Goal: Use online tool/utility: Utilize a website feature to perform a specific function

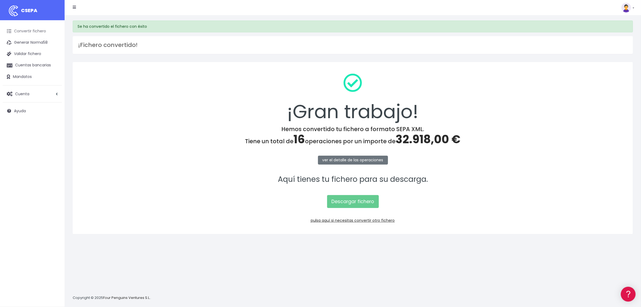
click at [36, 32] on link "Convertir fichero" at bounding box center [32, 31] width 59 height 11
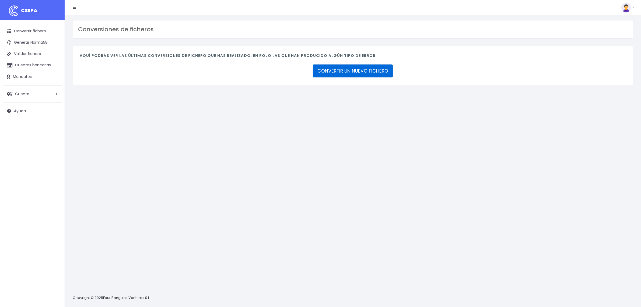
click at [323, 73] on link "CONVERTIR UN NUEVO FICHERO" at bounding box center [353, 70] width 80 height 13
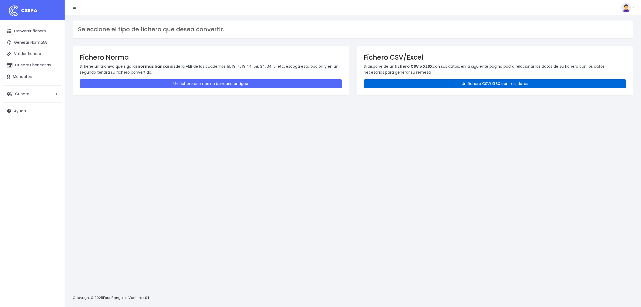
click at [426, 85] on link "Un fichero CSV/XLSX con mis datos" at bounding box center [495, 83] width 262 height 9
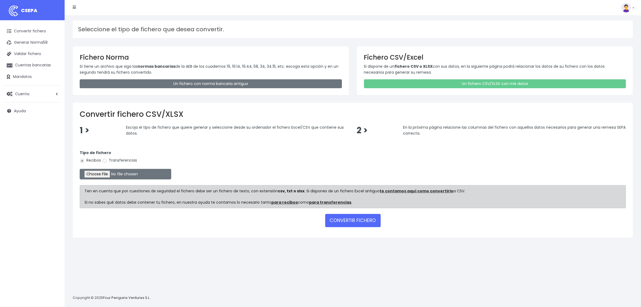
click at [127, 160] on label "Transferencias" at bounding box center [119, 160] width 35 height 6
click at [107, 160] on input "Transferencias" at bounding box center [104, 160] width 5 height 5
radio input "true"
click at [115, 172] on input "file" at bounding box center [126, 174] width 92 height 11
type input "C:\fakepath\2509104 SESS BSAB FICHERO .xlsx"
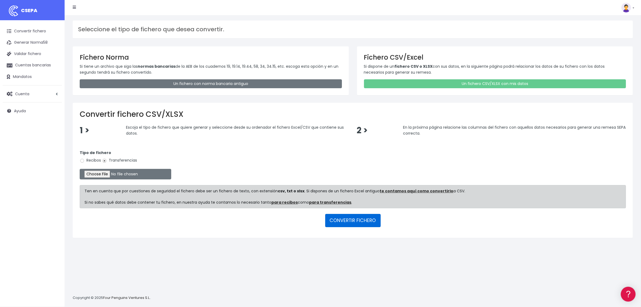
click at [357, 220] on button "CONVERTIR FICHERO" at bounding box center [352, 220] width 55 height 13
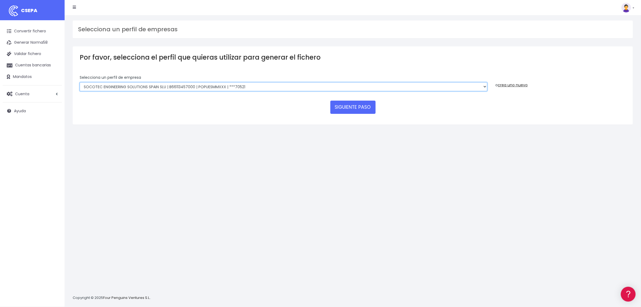
click at [222, 88] on select "SOCOTEC ENGINEERING SOLUTIONS SPAIN SLU | B66113457000 | CAIXESBBXXX | ***45833…" at bounding box center [284, 86] width 408 height 9
select select "2740"
click at [80, 82] on select "SOCOTEC ENGINEERING SOLUTIONS SPAIN SLU | B66113457000 | CAIXESBBXXX | ***45833…" at bounding box center [284, 86] width 408 height 9
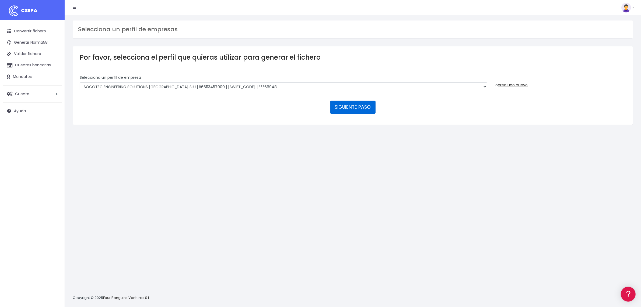
click at [348, 105] on button "SIGUIENTE PASO" at bounding box center [352, 106] width 45 height 13
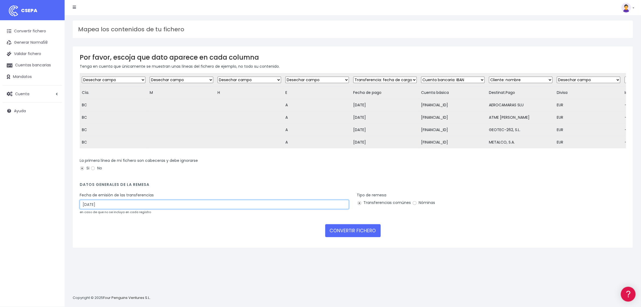
click at [123, 209] on input "[DATE]" at bounding box center [214, 204] width 269 height 9
click at [102, 255] on td "10" at bounding box center [101, 254] width 8 height 8
type input "[DATE]"
click at [362, 237] on button "CONVERTIR FICHERO" at bounding box center [352, 230] width 55 height 13
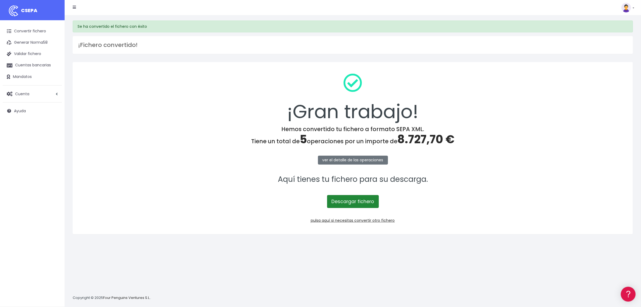
click at [359, 201] on link "Descargar fichero" at bounding box center [353, 201] width 52 height 13
